Goal: Answer question/provide support

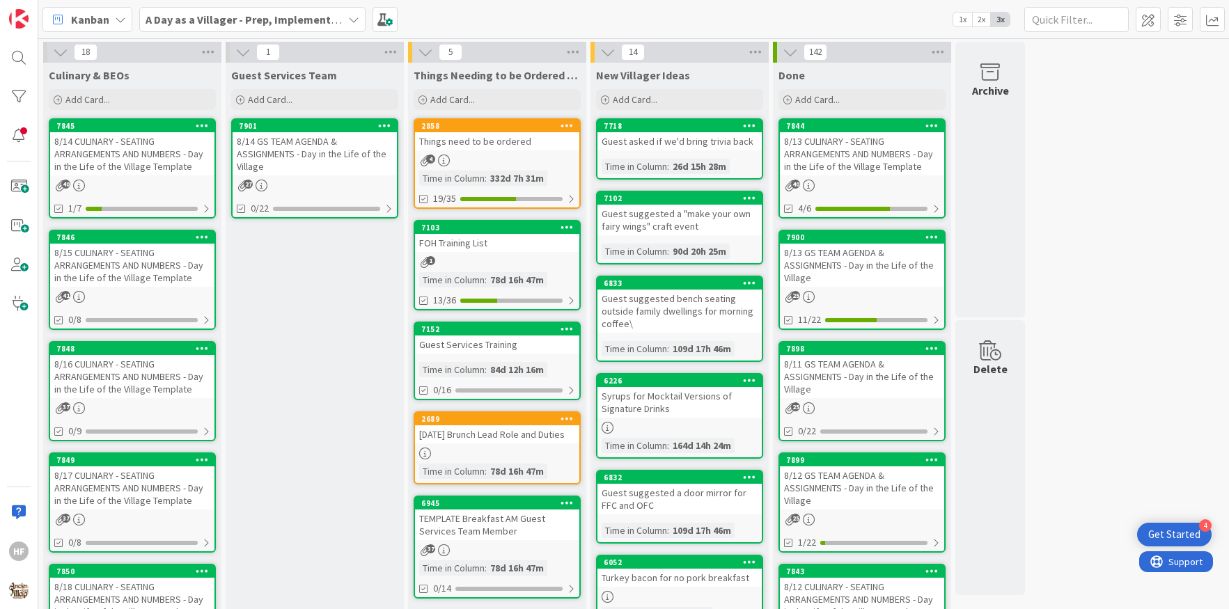
click at [167, 262] on div "8/15 CULINARY - SEATING ARRANGEMENTS AND NUMBERS - Day in the Life of the Villa…" at bounding box center [132, 265] width 164 height 43
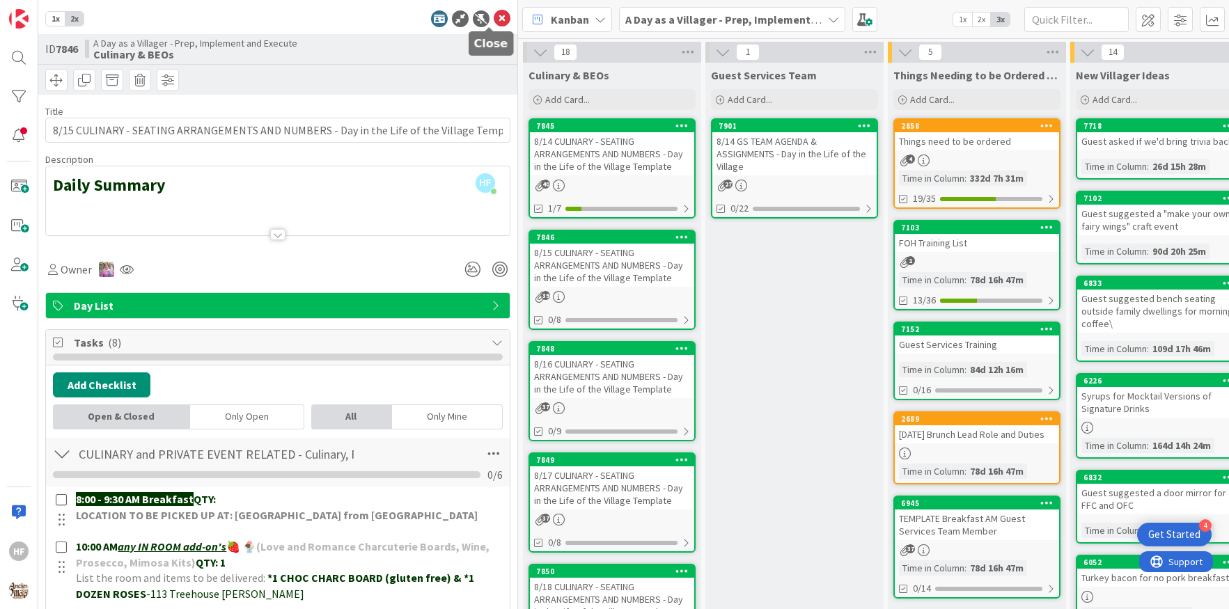
click at [494, 20] on icon at bounding box center [502, 18] width 17 height 17
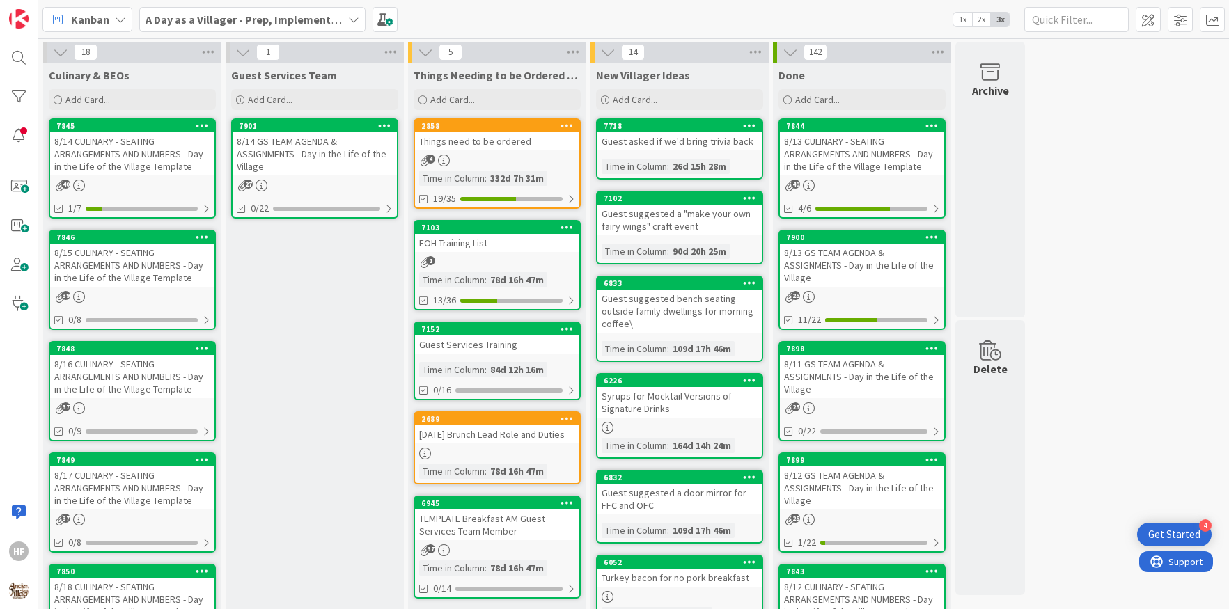
click at [159, 372] on div "8/16 CULINARY - SEATING ARRANGEMENTS AND NUMBERS - Day in the Life of the Villa…" at bounding box center [132, 376] width 164 height 43
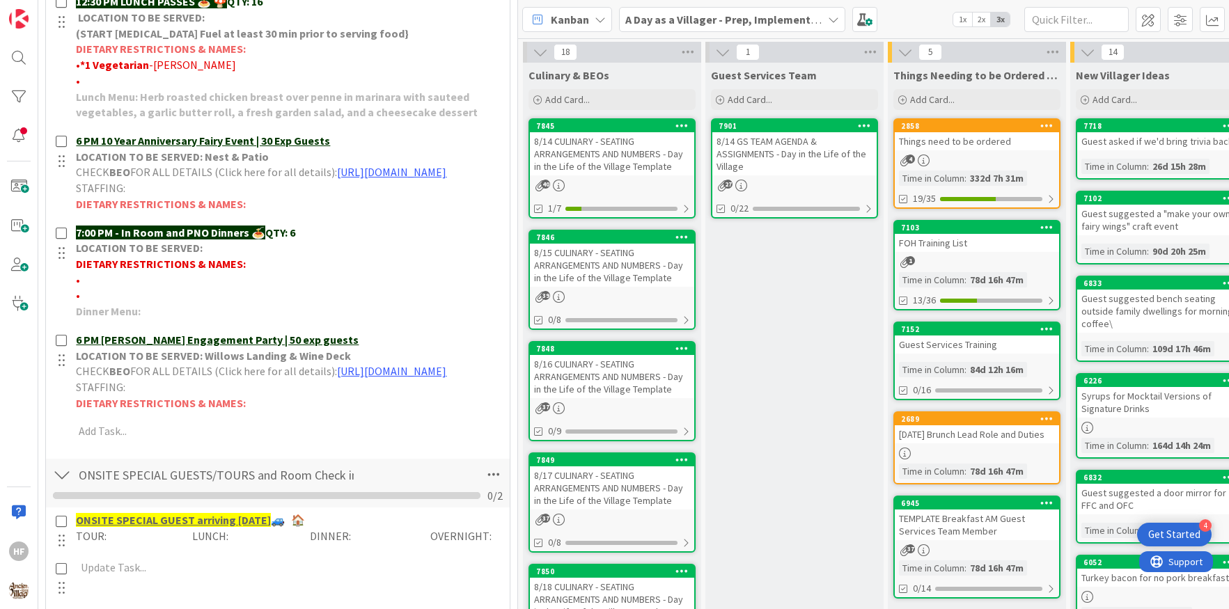
scroll to position [807, 0]
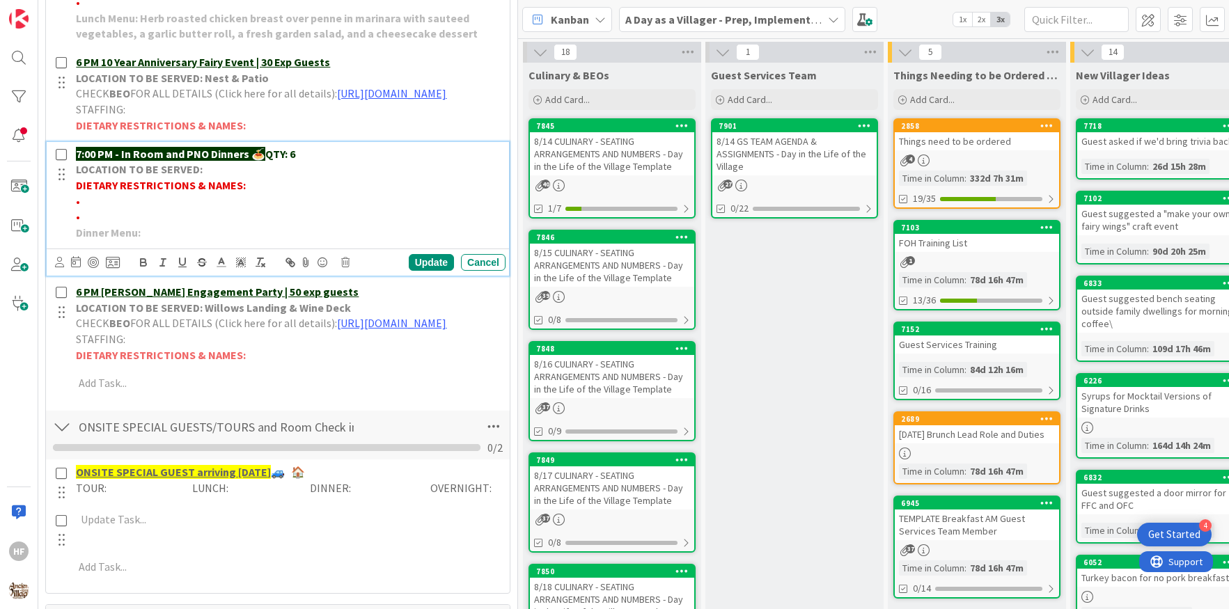
click at [120, 210] on p "•" at bounding box center [288, 202] width 424 height 16
click at [124, 210] on p "•" at bounding box center [288, 202] width 424 height 16
click at [88, 208] on span "• *2 Celiacs" at bounding box center [102, 201] width 52 height 14
click at [128, 208] on span "• *[PERSON_NAME]- 2 Celiacs" at bounding box center [146, 201] width 141 height 14
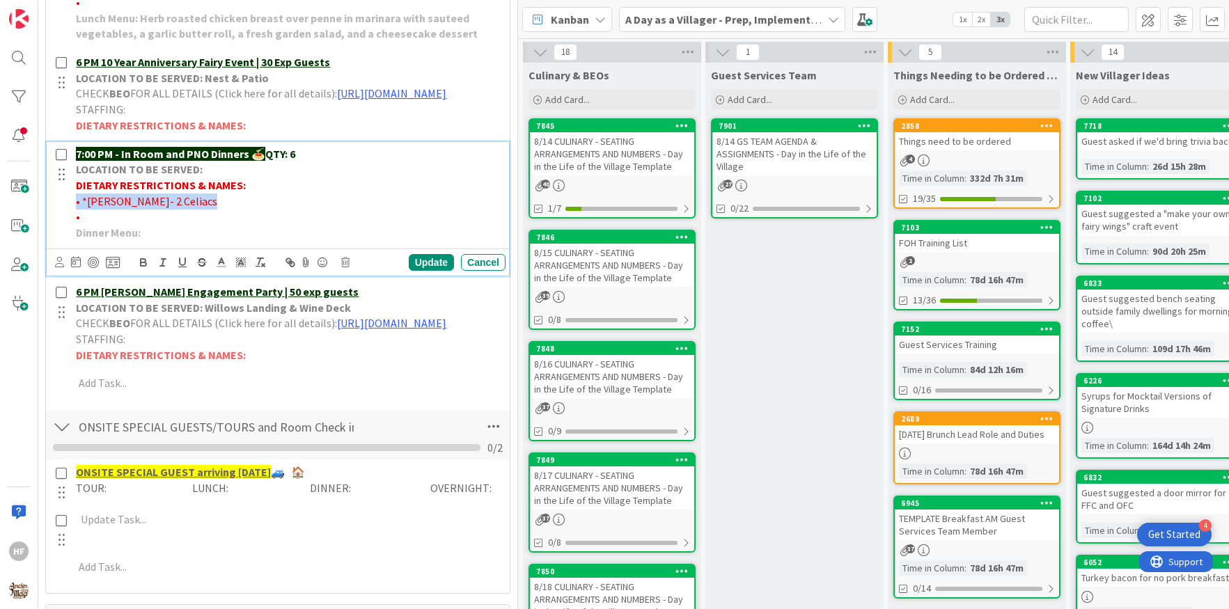
click at [128, 208] on span "• *[PERSON_NAME]- 2 Celiacs" at bounding box center [146, 201] width 141 height 14
click at [255, 225] on p "•" at bounding box center [288, 217] width 424 height 16
click at [414, 271] on div "Update" at bounding box center [431, 262] width 45 height 17
